Goal: Task Accomplishment & Management: Complete application form

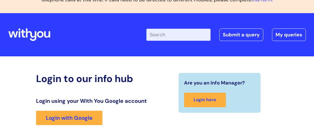
scroll to position [25, 0]
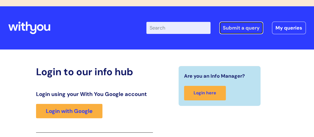
click at [240, 27] on link "Submit a query" at bounding box center [242, 28] width 44 height 13
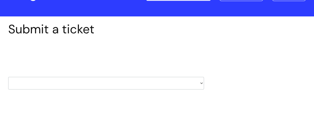
scroll to position [74, 0]
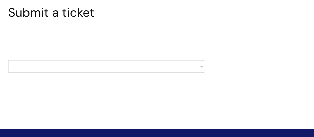
click at [202, 65] on select "HR / People IT and Support Clinical Drug Alerts Finance Accounts Data Support T…" at bounding box center [106, 66] width 196 height 13
select select "learning_and_development"
click at [8, 60] on select "HR / People IT and Support Clinical Drug Alerts Finance Accounts Data Support T…" at bounding box center [106, 66] width 196 height 13
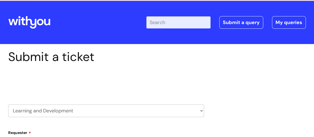
scroll to position [74, 0]
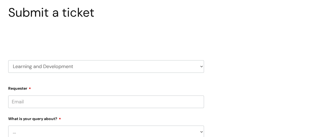
click at [198, 68] on select "HR / People IT and Support Clinical Drug Alerts Finance Accounts Data Support T…" at bounding box center [106, 66] width 196 height 13
select select "payroll"
click at [8, 60] on select "HR / People IT and Support Clinical Drug Alerts Finance Accounts Data Support T…" at bounding box center [106, 66] width 196 height 13
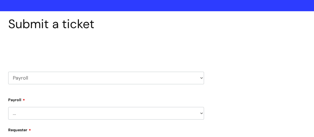
scroll to position [74, 0]
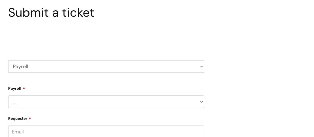
click at [18, 103] on select "... New Hires bank details/starter checklist forms Payroll queries Receiving in…" at bounding box center [106, 101] width 196 height 13
select select "Payroll queries"
click at [8, 95] on select "... New Hires bank details/starter checklist forms Payroll queries Receiving in…" at bounding box center [106, 101] width 196 height 13
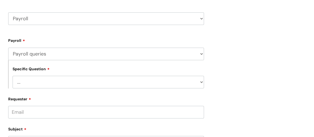
scroll to position [124, 0]
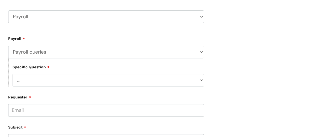
click at [21, 82] on select "... Changes queries Timesheet queries Salary and absence queries" at bounding box center [109, 80] width 192 height 13
select select "Changes queries"
click at [13, 74] on select "... Changes queries Timesheet queries Salary and absence queries" at bounding box center [109, 80] width 192 height 13
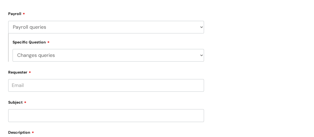
click at [17, 90] on input "Requester" at bounding box center [106, 85] width 196 height 13
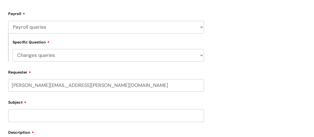
type input "jill.foulds@wearewithyou.org.uk"
click at [20, 113] on input "Subject" at bounding box center [106, 115] width 196 height 13
click at [17, 109] on input "text" at bounding box center [106, 106] width 196 height 13
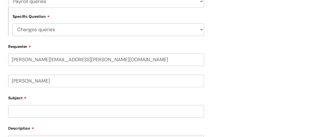
scroll to position [199, 0]
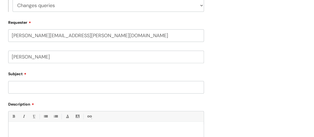
type input "jill foulds"
click at [15, 87] on input "Subject" at bounding box center [106, 87] width 196 height 13
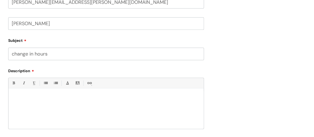
scroll to position [249, 0]
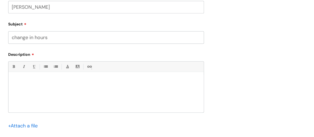
type input "change in hours"
click at [13, 79] on p at bounding box center [106, 81] width 187 height 5
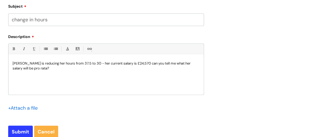
scroll to position [273, 0]
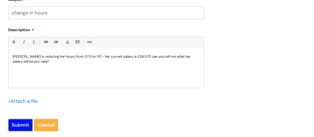
click at [22, 125] on input "Submit" at bounding box center [20, 125] width 25 height 13
type input "Please Wait..."
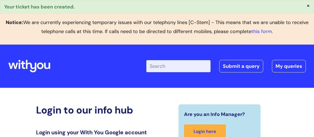
scroll to position [135, 0]
